Goal: Task Accomplishment & Management: Manage account settings

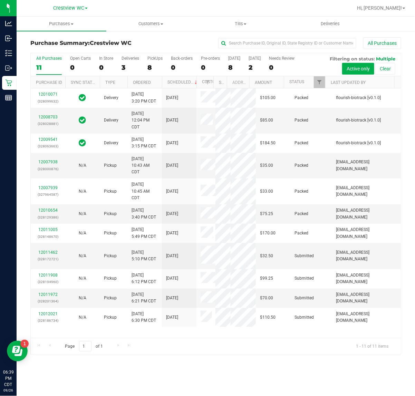
click at [154, 65] on div "8" at bounding box center [155, 68] width 15 height 8
click at [0, 0] on input "PickUps 8" at bounding box center [0, 0] width 0 height 0
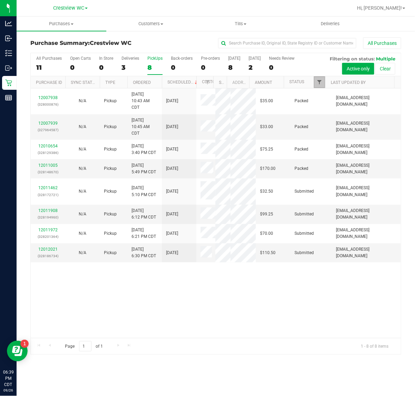
click at [321, 80] on span "Filter" at bounding box center [320, 83] width 6 height 6
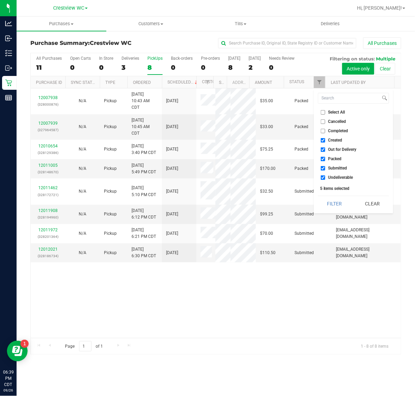
click at [334, 140] on span "Created" at bounding box center [336, 140] width 14 height 4
click at [326, 140] on input "Created" at bounding box center [323, 140] width 4 height 4
checkbox input "false"
click at [333, 151] on span "Out for Delivery" at bounding box center [343, 150] width 28 height 4
click at [326, 151] on input "Out for Delivery" at bounding box center [323, 150] width 4 height 4
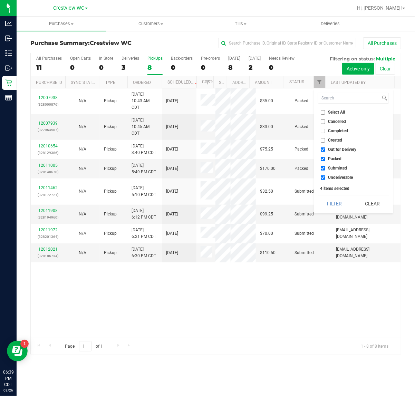
checkbox input "false"
click at [332, 159] on span "Packed" at bounding box center [335, 159] width 13 height 4
click at [326, 159] on input "Packed" at bounding box center [323, 159] width 4 height 4
checkbox input "false"
click at [334, 180] on span "Undeliverable" at bounding box center [341, 178] width 25 height 4
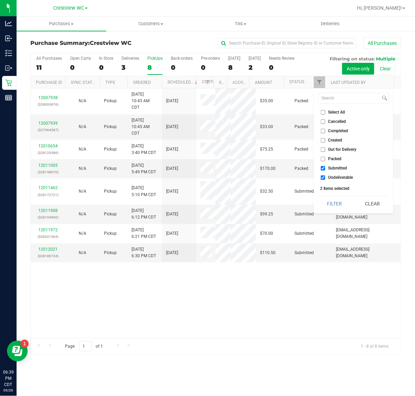
click at [326, 180] on input "Undeliverable" at bounding box center [323, 178] width 4 height 4
checkbox input "false"
click at [338, 201] on button "Filter" at bounding box center [334, 203] width 33 height 15
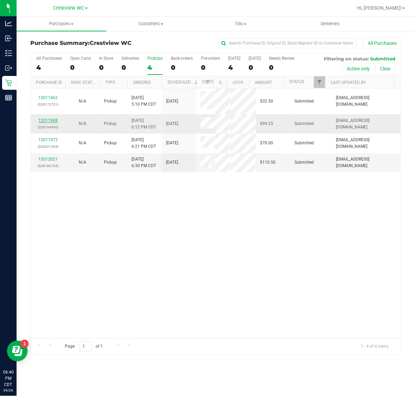
click at [49, 122] on link "12011908" at bounding box center [47, 120] width 19 height 5
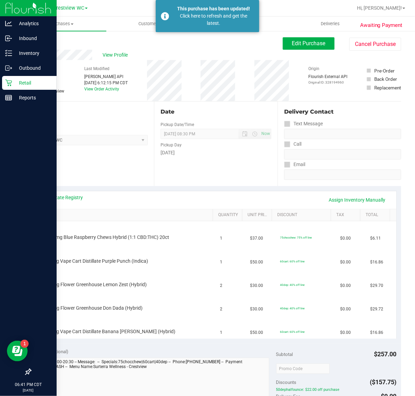
click at [15, 82] on p "Retail" at bounding box center [32, 83] width 41 height 8
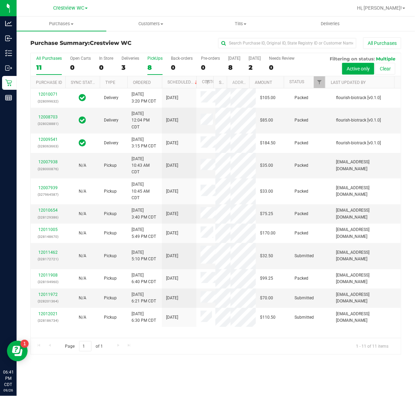
click at [157, 63] on label "PickUps 8" at bounding box center [155, 65] width 15 height 19
click at [0, 0] on input "PickUps 8" at bounding box center [0, 0] width 0 height 0
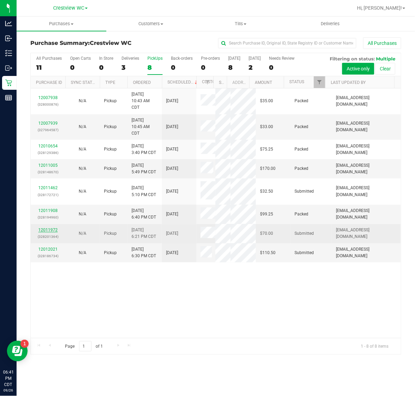
click at [52, 233] on link "12011972" at bounding box center [47, 230] width 19 height 5
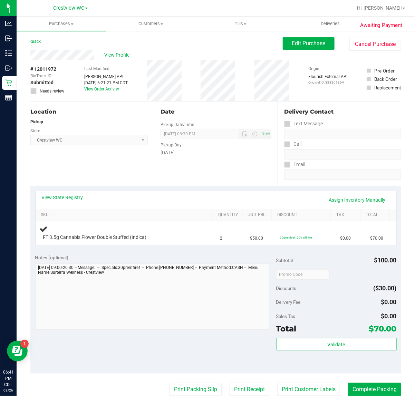
click at [184, 178] on div "Date Pickup Date/Time [DATE] Now [DATE] 08:30 PM Now Pickup Day [DATE]" at bounding box center [216, 144] width 124 height 85
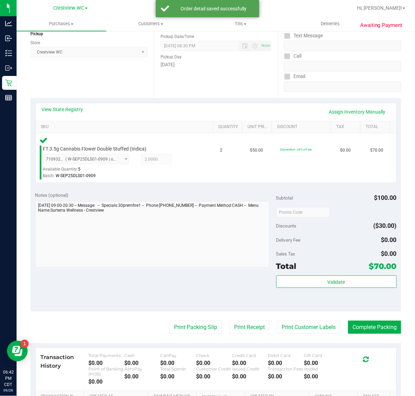
scroll to position [173, 0]
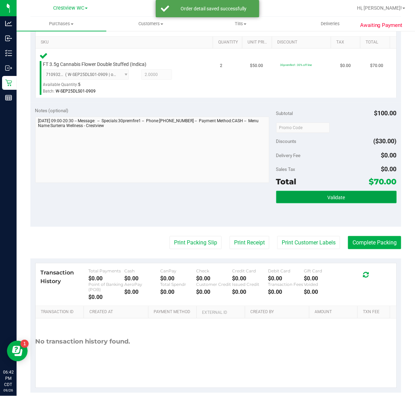
click at [345, 195] on button "Validate" at bounding box center [337, 197] width 121 height 12
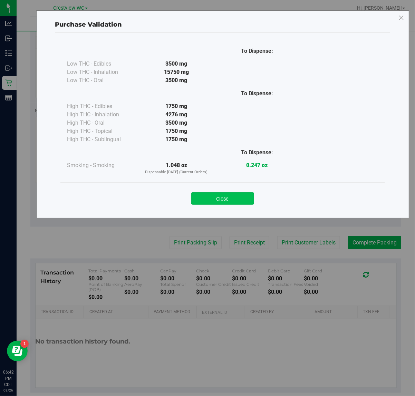
click at [226, 196] on button "Close" at bounding box center [223, 199] width 63 height 12
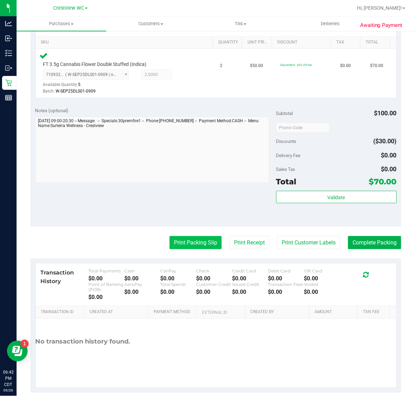
click at [201, 238] on button "Print Packing Slip" at bounding box center [196, 242] width 52 height 13
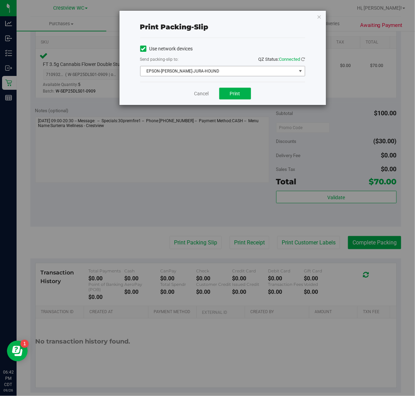
click at [216, 70] on span "EPSON-[PERSON_NAME]-JURA-HOUND" at bounding box center [219, 71] width 156 height 10
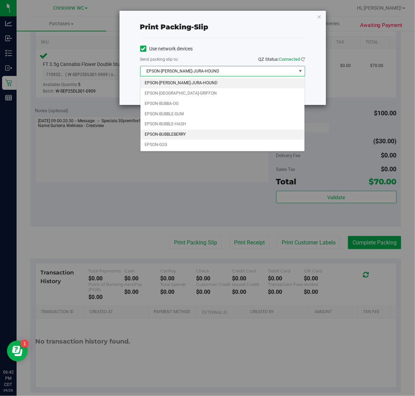
click at [184, 136] on li "EPSON-BUBBLEBERRY" at bounding box center [223, 135] width 165 height 10
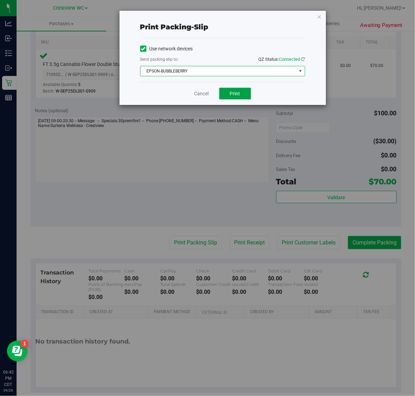
click at [237, 92] on span "Print" at bounding box center [235, 94] width 10 height 6
click at [196, 94] on link "Cancel" at bounding box center [202, 93] width 15 height 7
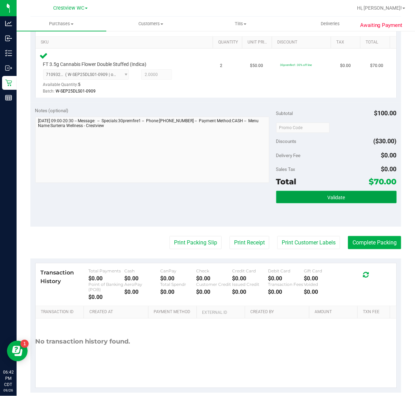
click at [334, 198] on span "Validate" at bounding box center [337, 198] width 18 height 6
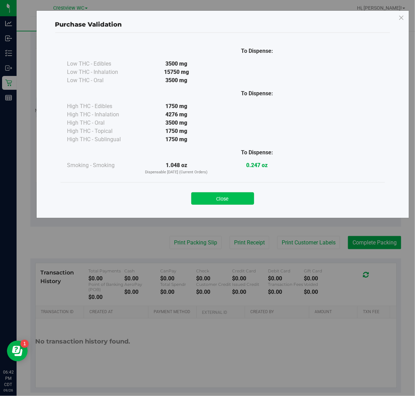
click at [229, 194] on button "Close" at bounding box center [223, 199] width 63 height 12
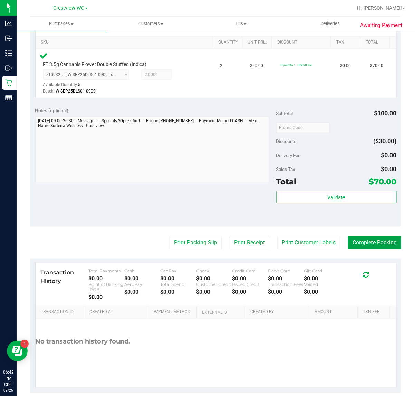
click at [366, 249] on button "Complete Packing" at bounding box center [374, 242] width 53 height 13
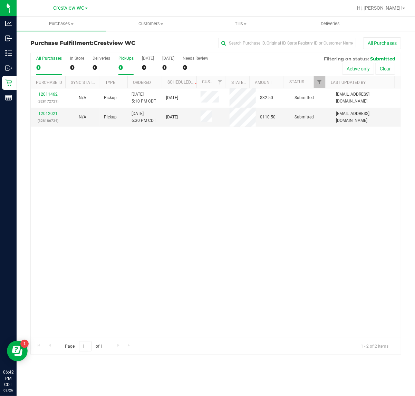
click at [125, 59] on div "PickUps" at bounding box center [126, 58] width 15 height 5
click at [0, 0] on input "PickUps 0" at bounding box center [0, 0] width 0 height 0
click at [53, 113] on link "12012021" at bounding box center [47, 113] width 19 height 5
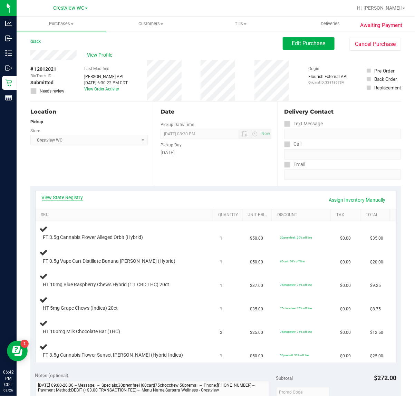
click at [66, 198] on link "View State Registry" at bounding box center [62, 197] width 41 height 7
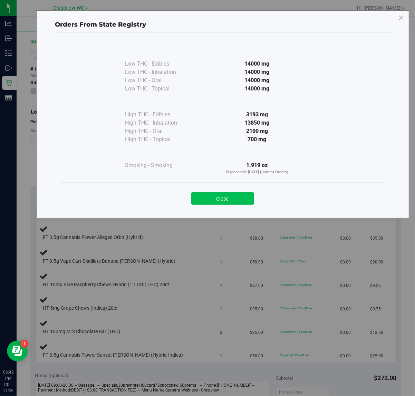
click at [238, 200] on button "Close" at bounding box center [223, 199] width 63 height 12
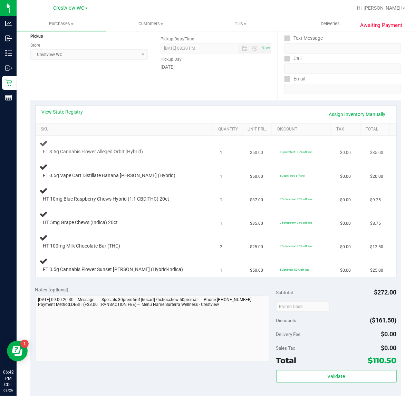
scroll to position [86, 0]
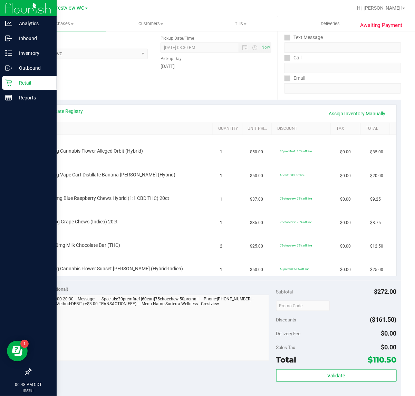
click at [14, 82] on p "Retail" at bounding box center [32, 83] width 41 height 8
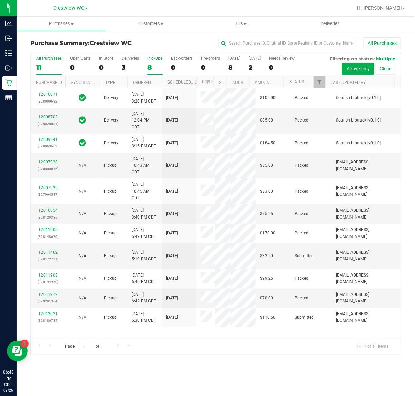
click at [159, 59] on div "PickUps" at bounding box center [155, 58] width 15 height 5
click at [0, 0] on input "PickUps 8" at bounding box center [0, 0] width 0 height 0
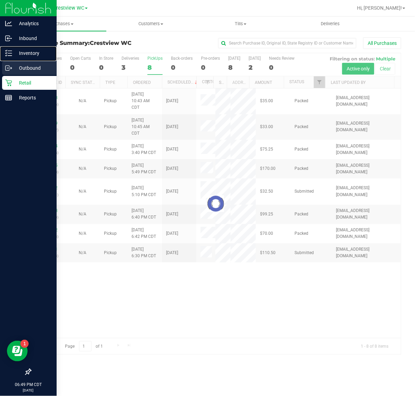
drag, startPoint x: 21, startPoint y: 56, endPoint x: 28, endPoint y: 63, distance: 8.8
click at [21, 56] on p "Inventory" at bounding box center [32, 53] width 41 height 8
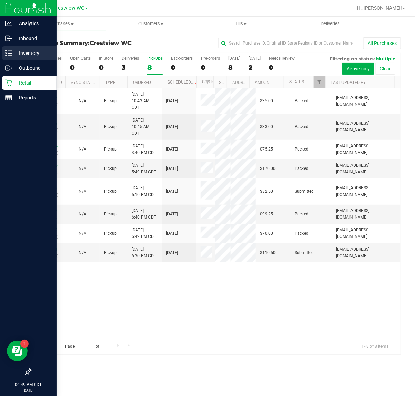
click at [45, 57] on div "Inventory" at bounding box center [29, 53] width 55 height 14
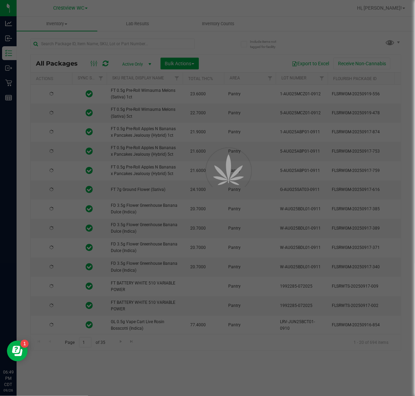
click at [335, 46] on div at bounding box center [207, 198] width 415 height 396
